Goal: Task Accomplishment & Management: Manage account settings

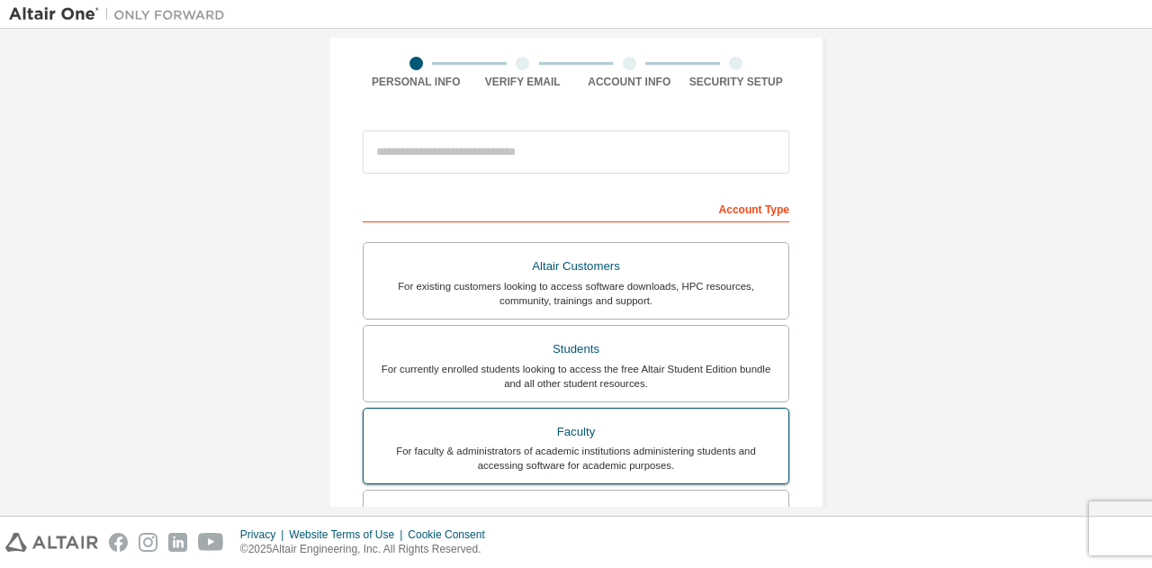
scroll to position [300, 0]
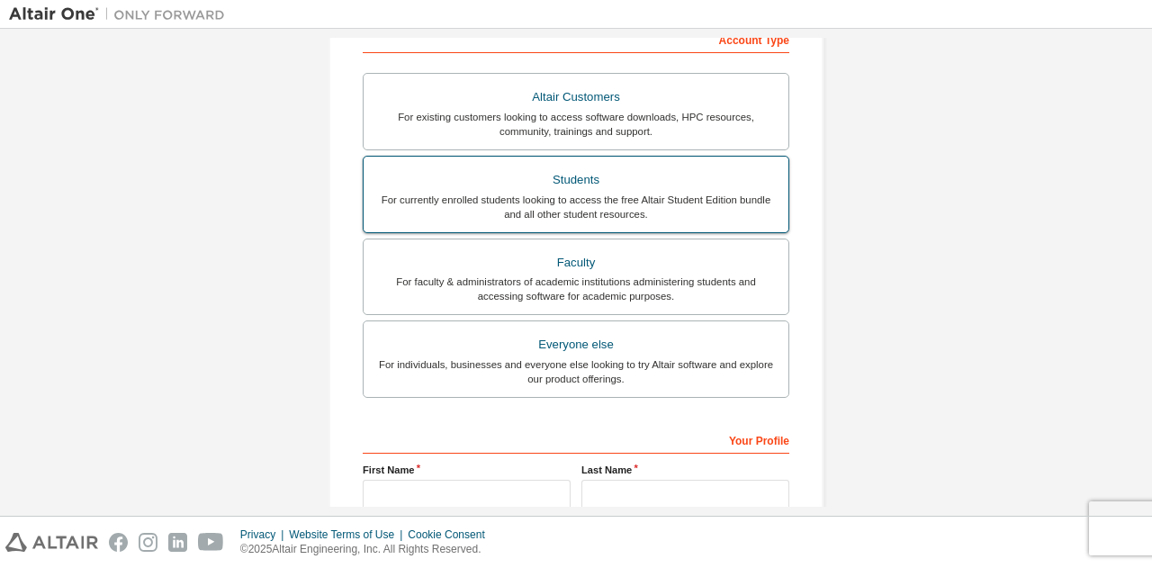
click at [632, 202] on div "For currently enrolled students looking to access the free Altair Student Editi…" at bounding box center [575, 207] width 403 height 29
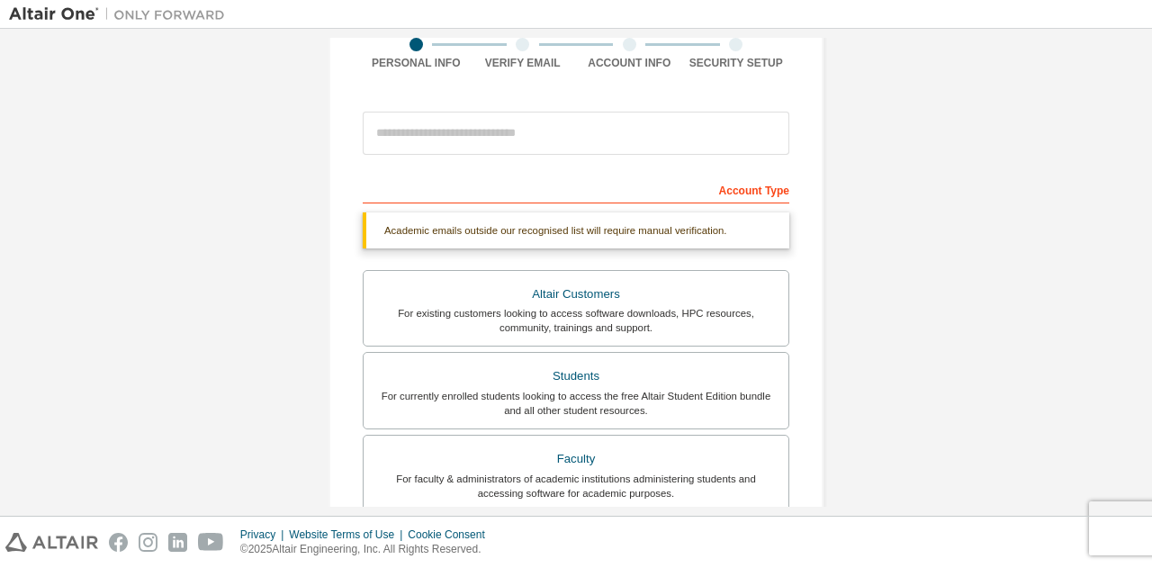
scroll to position [0, 0]
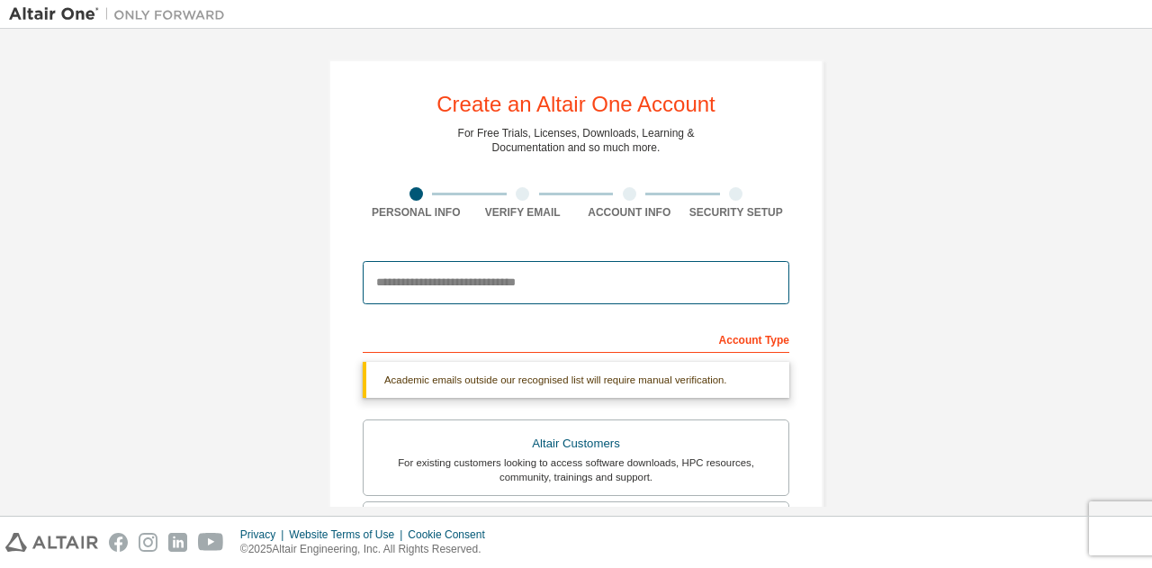
click at [569, 285] on input "email" at bounding box center [576, 282] width 426 height 43
type input "**********"
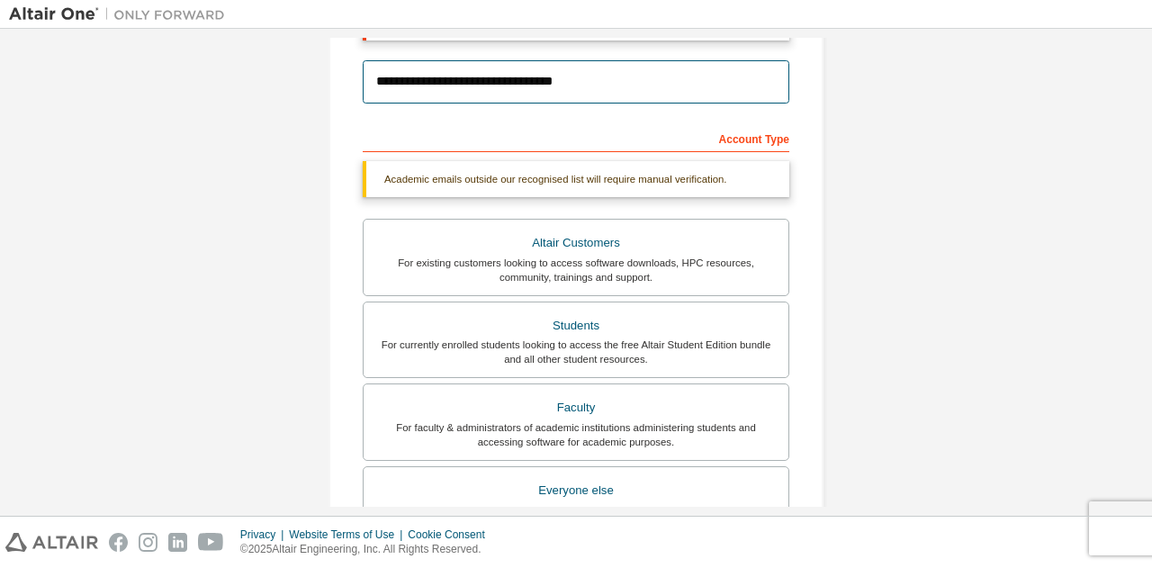
scroll to position [132, 0]
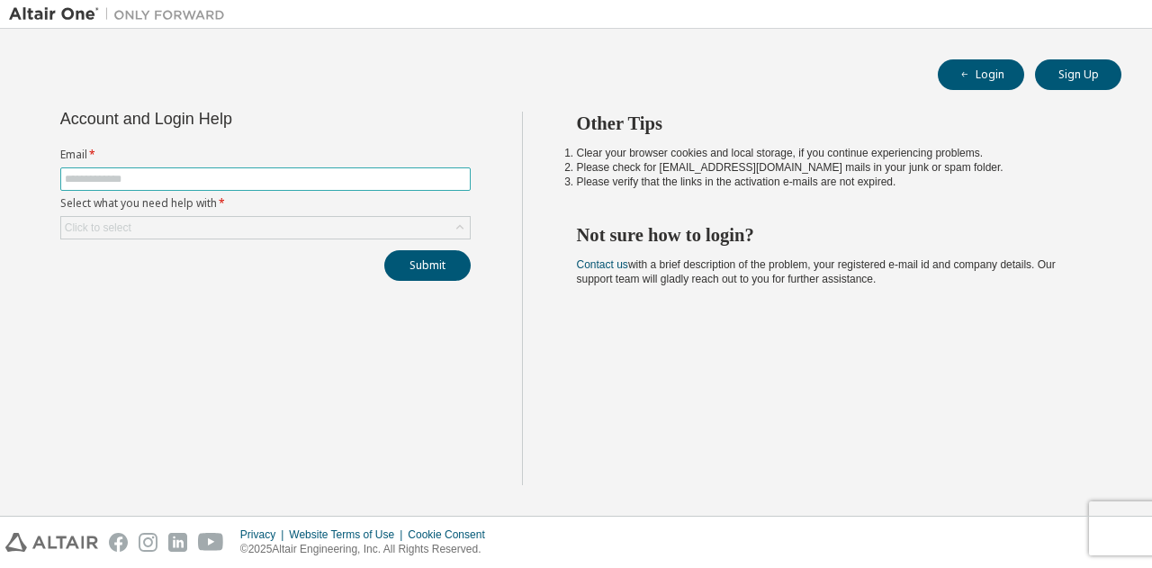
click at [165, 183] on input "text" at bounding box center [265, 179] width 401 height 14
type input "**********"
click at [335, 228] on div "Click to select" at bounding box center [265, 228] width 408 height 22
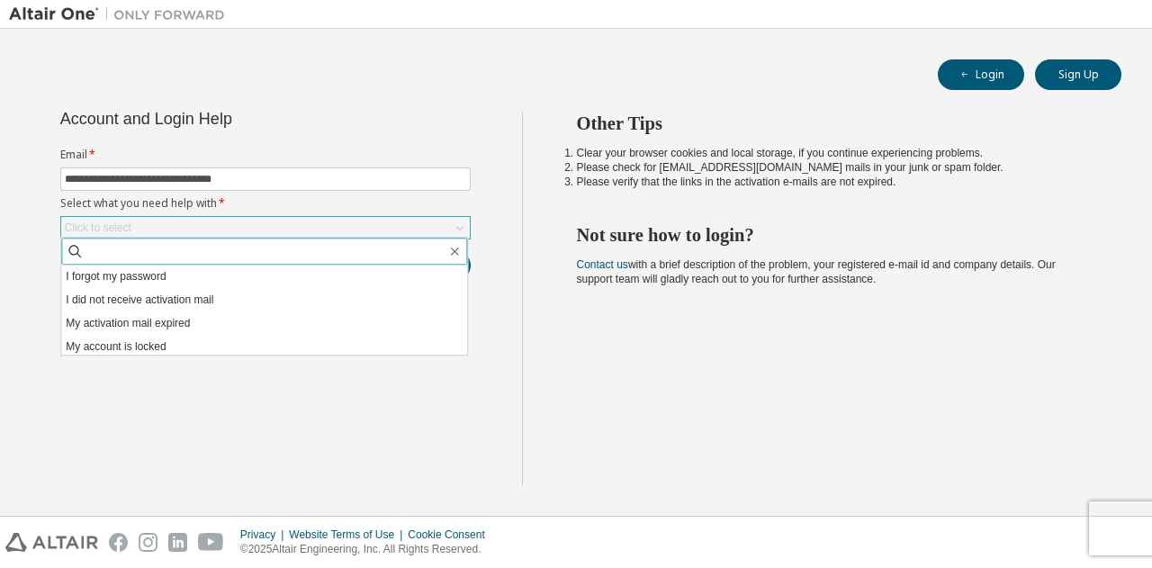
click at [254, 256] on input "text" at bounding box center [265, 251] width 363 height 18
click at [450, 252] on icon "button" at bounding box center [454, 251] width 14 height 14
click at [455, 251] on icon "button" at bounding box center [454, 251] width 14 height 14
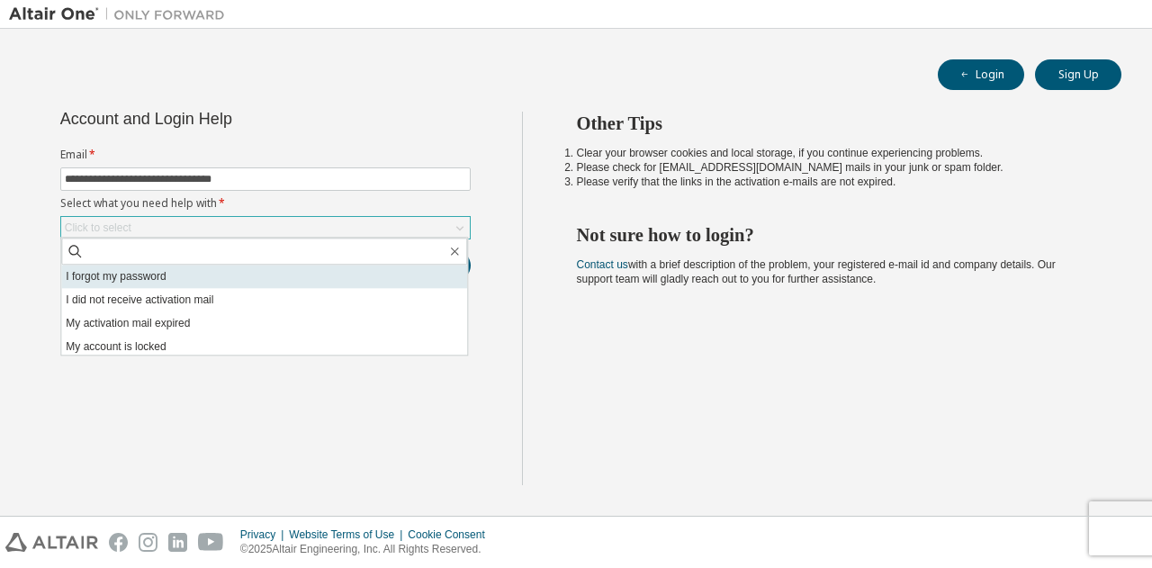
click at [200, 281] on li "I forgot my password" at bounding box center [264, 275] width 406 height 23
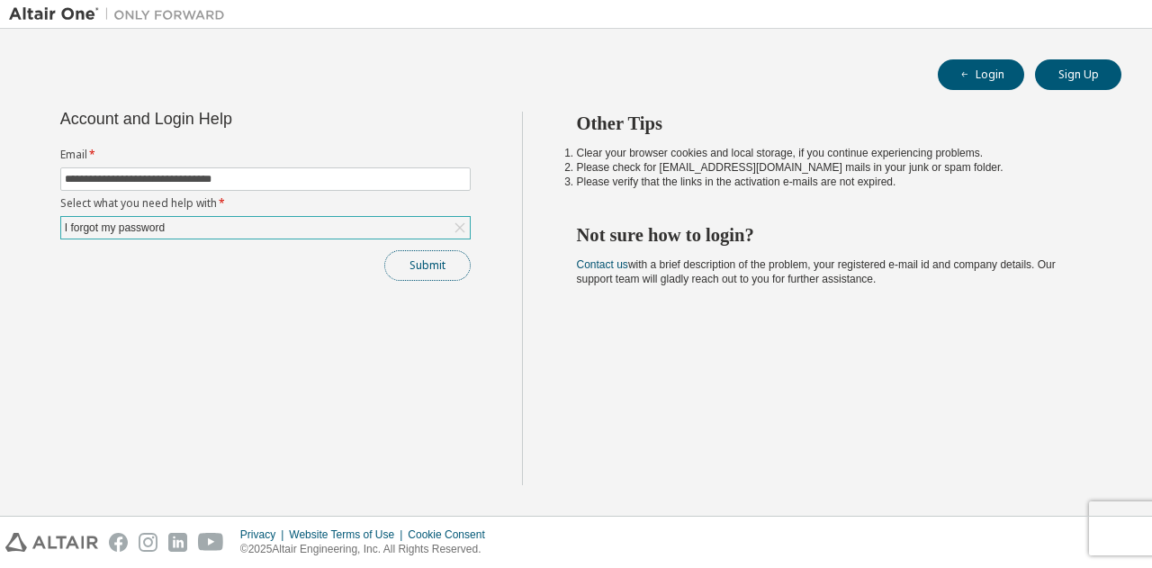
click at [432, 267] on button "Submit" at bounding box center [427, 265] width 86 height 31
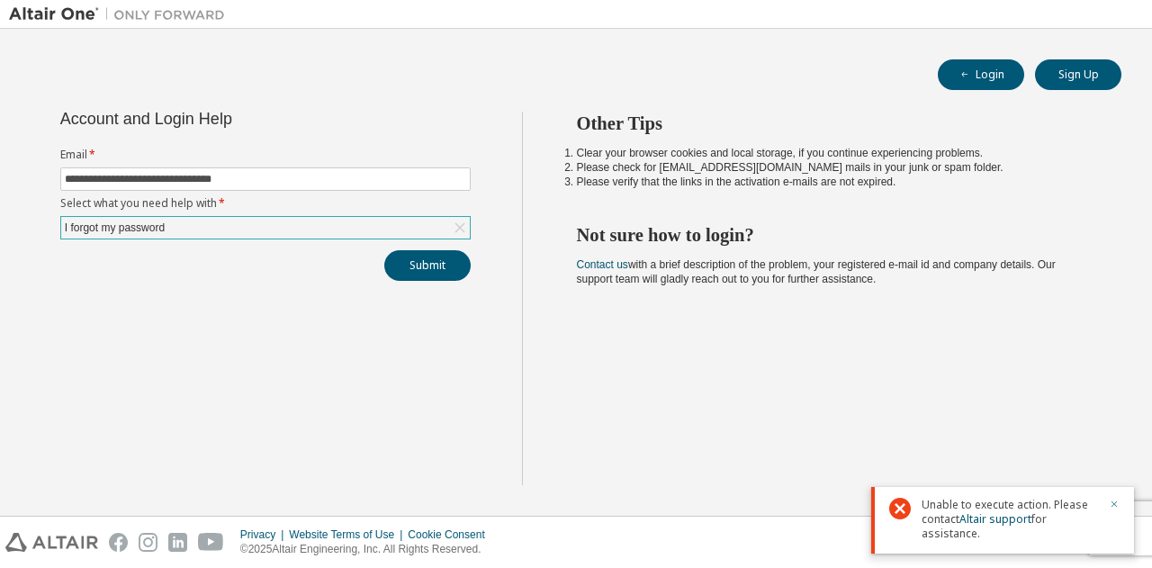
click at [1116, 499] on icon "button" at bounding box center [1113, 503] width 11 height 11
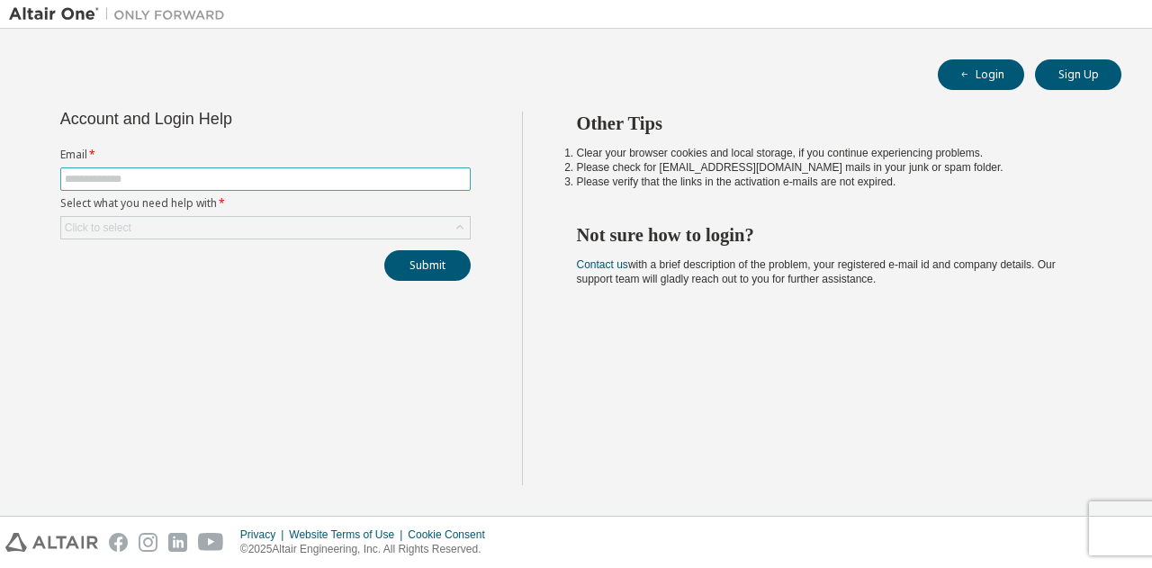
click at [209, 184] on input "text" at bounding box center [265, 179] width 401 height 14
type input "**********"
click at [198, 219] on div "Click to select" at bounding box center [265, 228] width 408 height 22
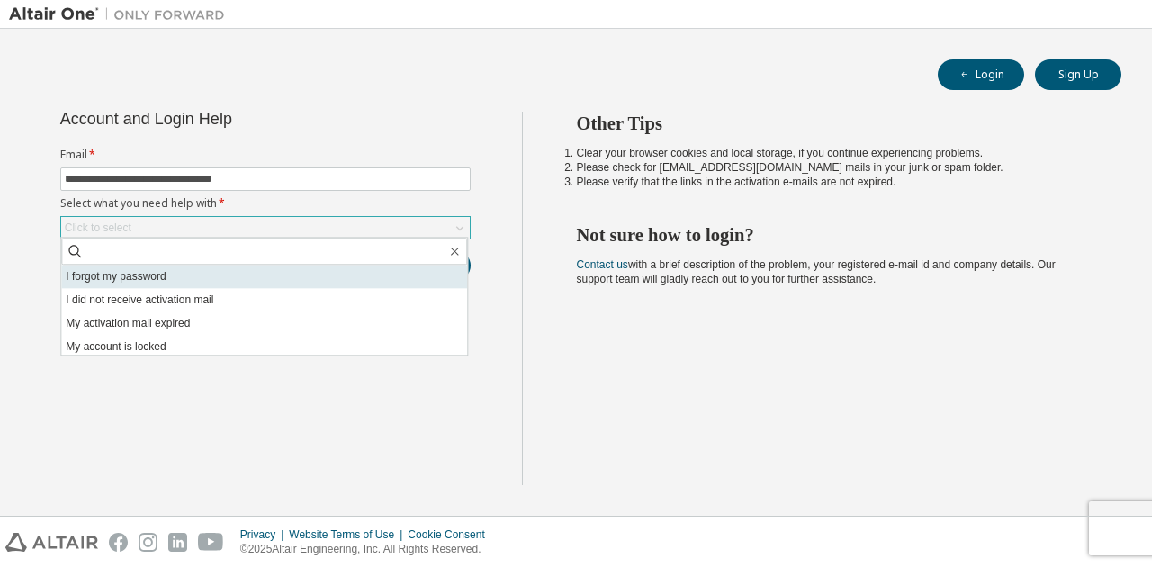
click at [184, 280] on li "I forgot my password" at bounding box center [264, 275] width 406 height 23
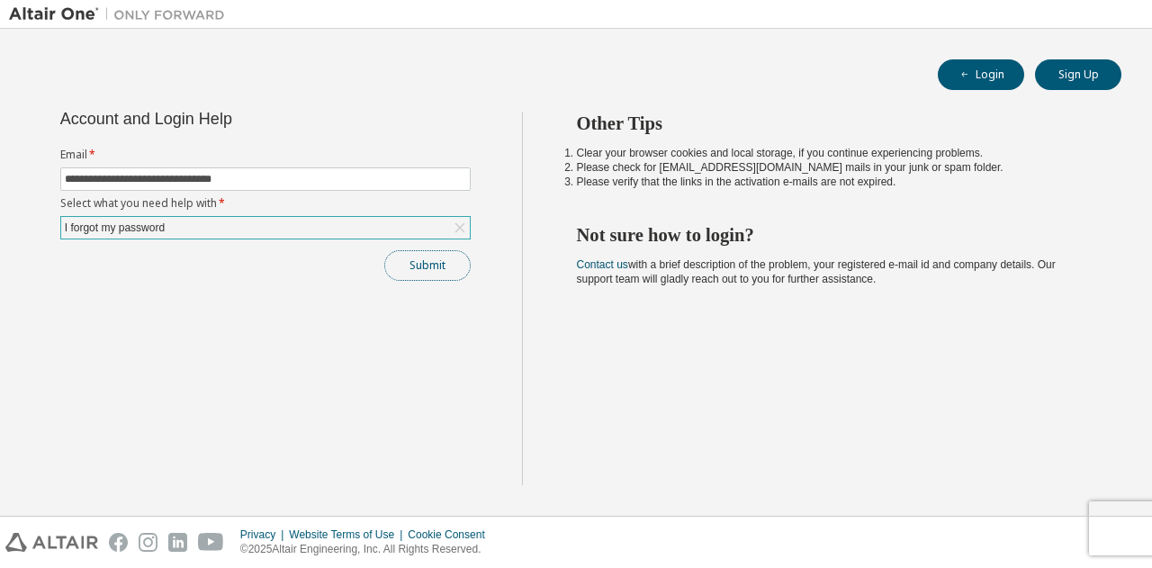
click at [422, 277] on button "Submit" at bounding box center [427, 265] width 86 height 31
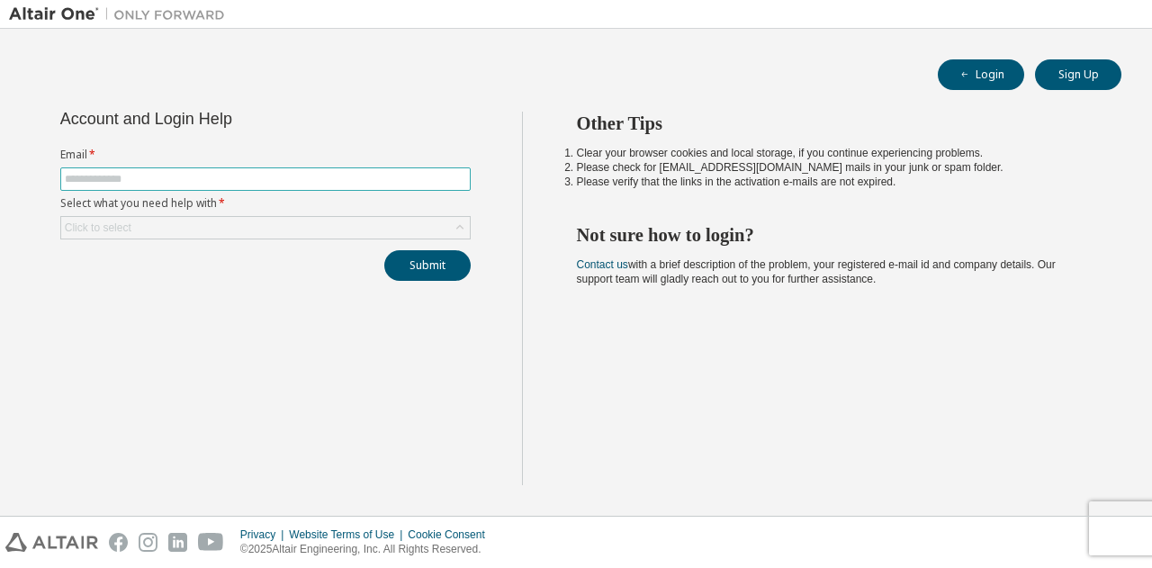
drag, startPoint x: 378, startPoint y: 184, endPoint x: 355, endPoint y: 185, distance: 22.5
click at [378, 184] on input "text" at bounding box center [265, 179] width 401 height 14
type input "**********"
click at [157, 232] on div "Click to select" at bounding box center [265, 228] width 408 height 22
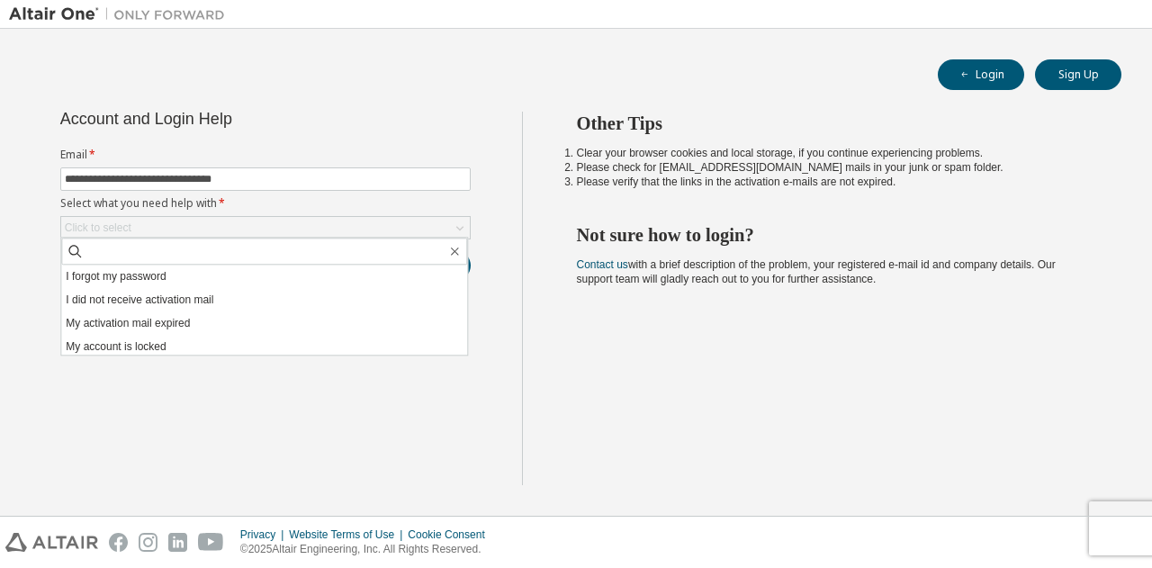
click at [167, 301] on li "I did not receive activation mail" at bounding box center [264, 299] width 406 height 23
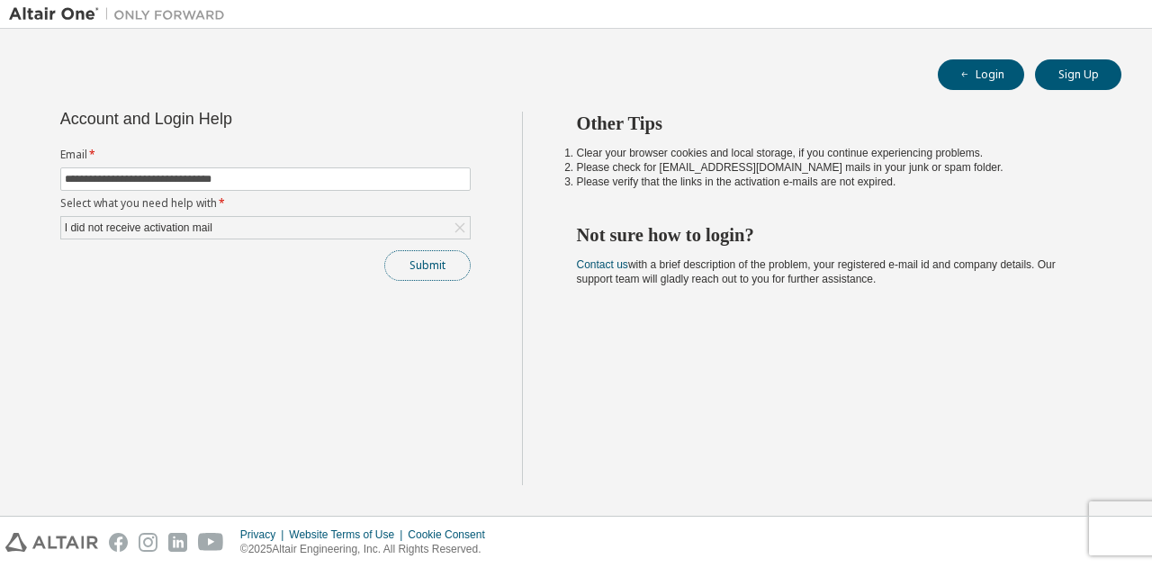
click at [437, 265] on button "Submit" at bounding box center [427, 265] width 86 height 31
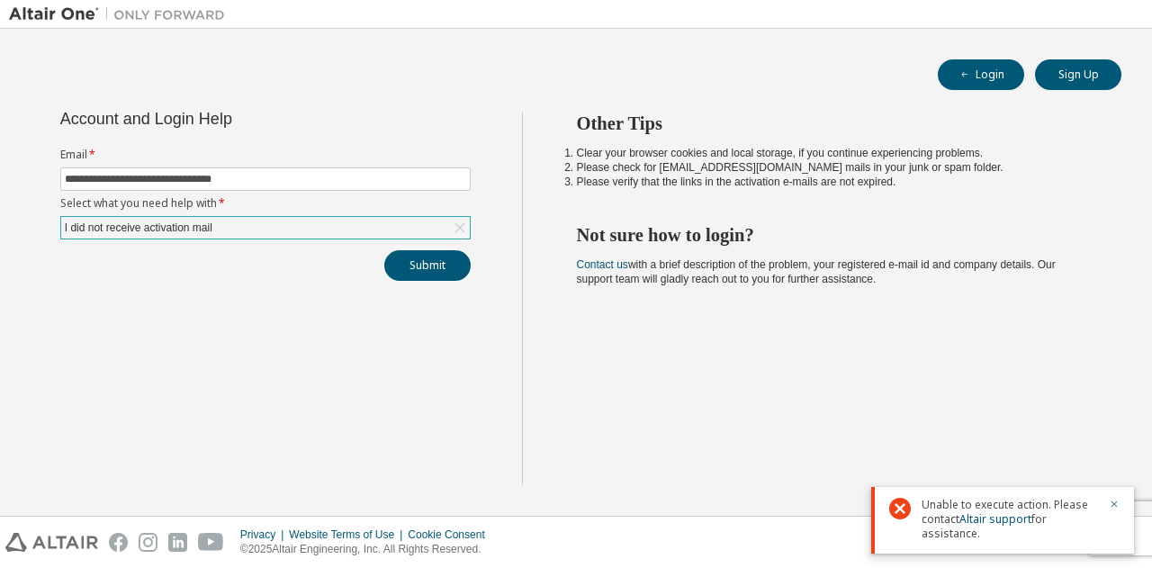
click at [322, 225] on div "I did not receive activation mail" at bounding box center [265, 228] width 408 height 22
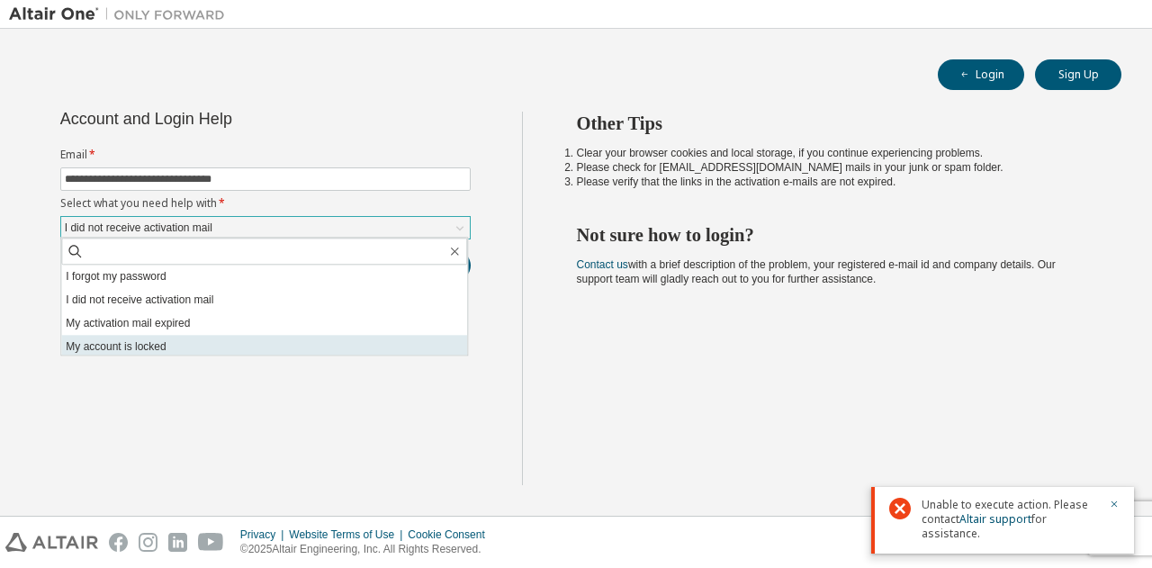
click at [238, 337] on li "My account is locked" at bounding box center [264, 346] width 406 height 23
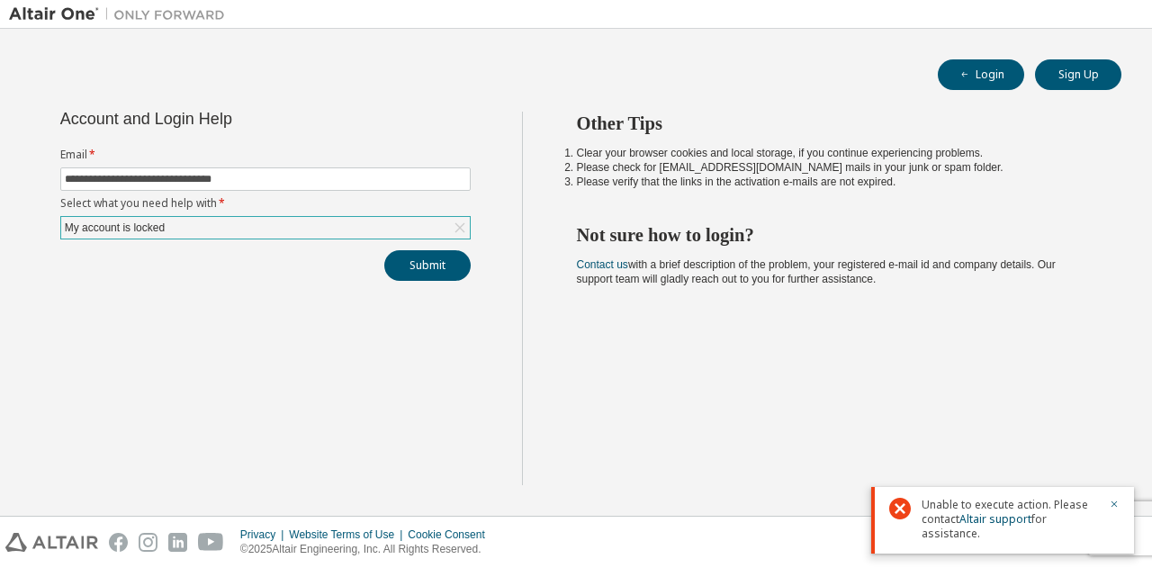
click at [294, 225] on div "My account is locked" at bounding box center [265, 228] width 408 height 22
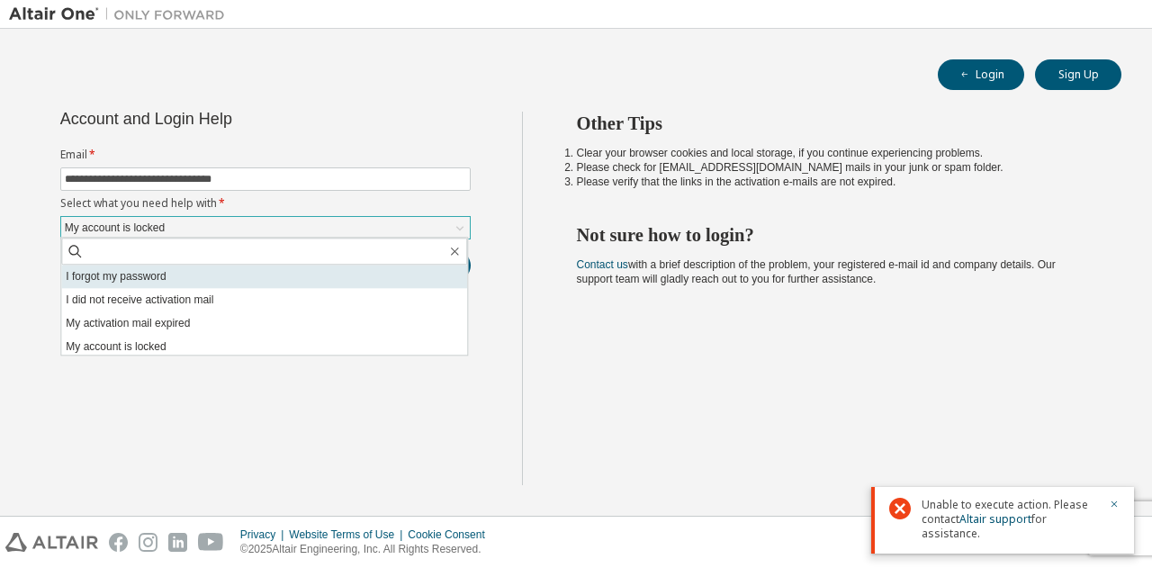
click at [249, 273] on li "I forgot my password" at bounding box center [264, 275] width 406 height 23
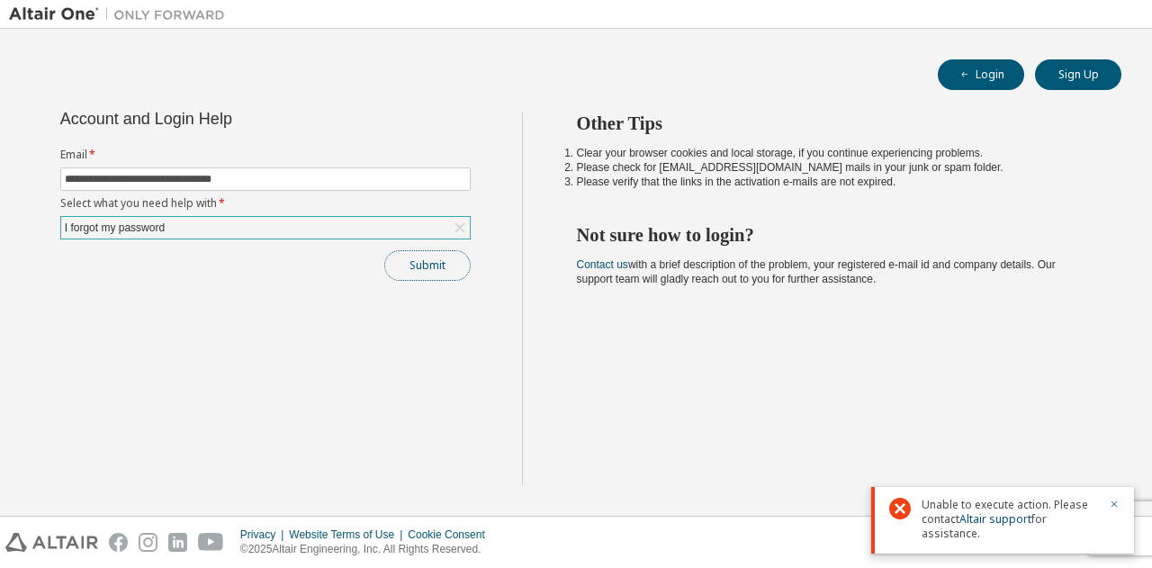
click at [412, 266] on button "Submit" at bounding box center [427, 265] width 86 height 31
